Goal: Task Accomplishment & Management: Complete application form

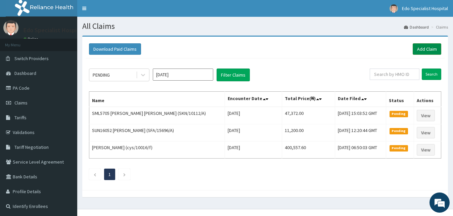
click at [418, 47] on link "Add Claim" at bounding box center [427, 48] width 29 height 11
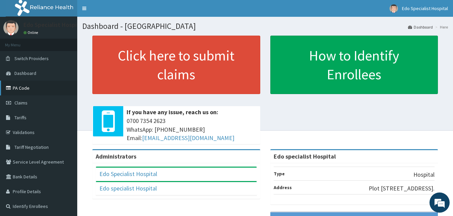
click at [15, 86] on link "PA Code" at bounding box center [38, 88] width 77 height 15
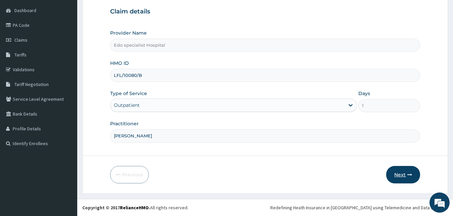
type input "[PERSON_NAME]"
click at [407, 170] on button "Next" at bounding box center [403, 174] width 34 height 17
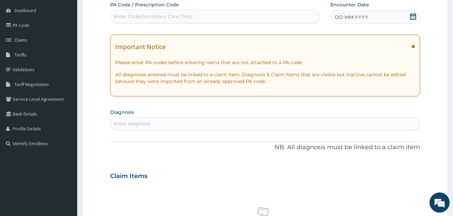
click at [223, 19] on div "Enter Code(Secondary Care Only)" at bounding box center [214, 16] width 209 height 11
paste input "PA/C923C7"
type input "PA/C923C7"
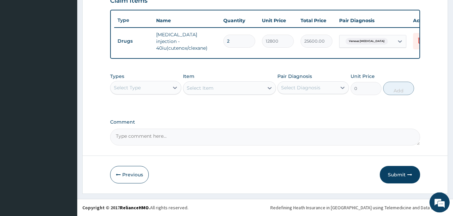
scroll to position [246, 0]
click at [393, 179] on button "Submit" at bounding box center [400, 174] width 40 height 17
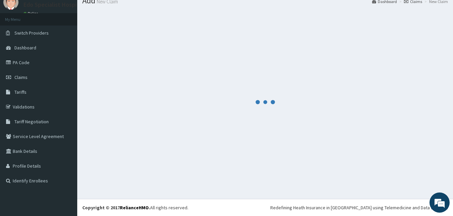
scroll to position [26, 0]
